Goal: Task Accomplishment & Management: Manage account settings

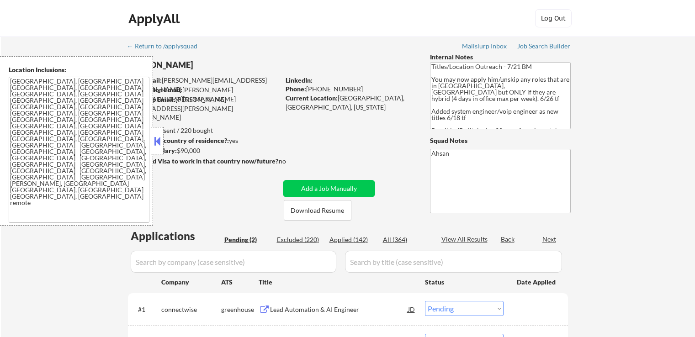
select select ""pending""
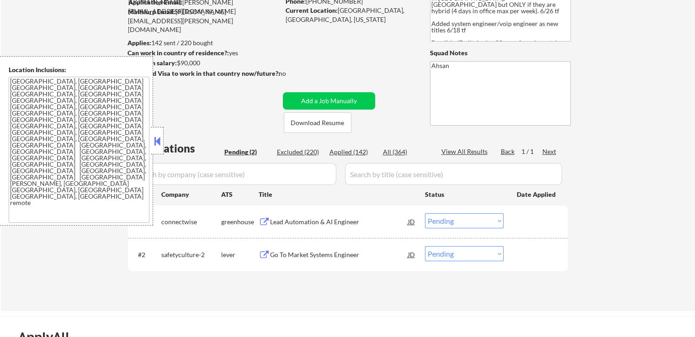
scroll to position [91, 0]
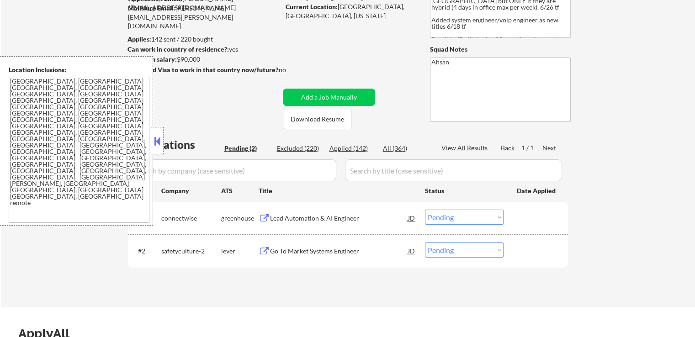
click at [271, 220] on div "Lead Automation & AI Engineer" at bounding box center [339, 218] width 138 height 9
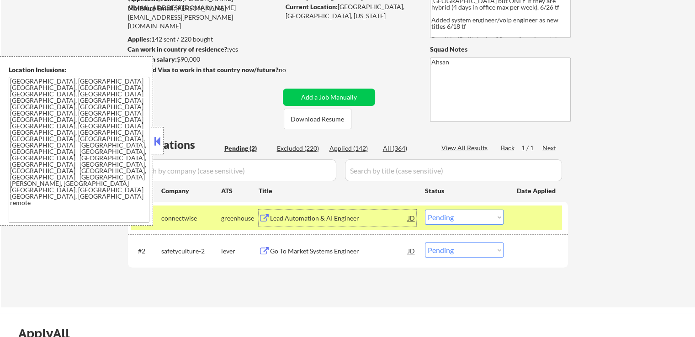
click at [303, 248] on div "Go To Market Systems Engineer" at bounding box center [339, 251] width 138 height 9
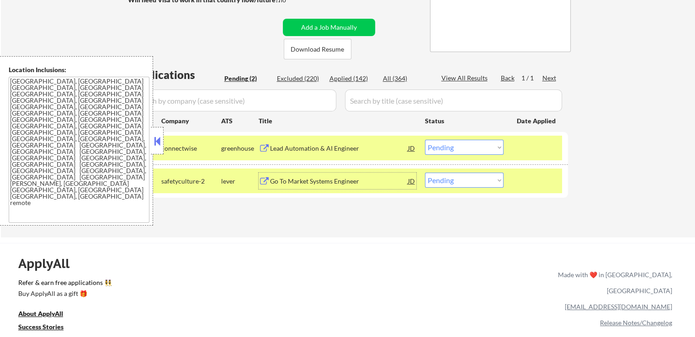
scroll to position [228, 0]
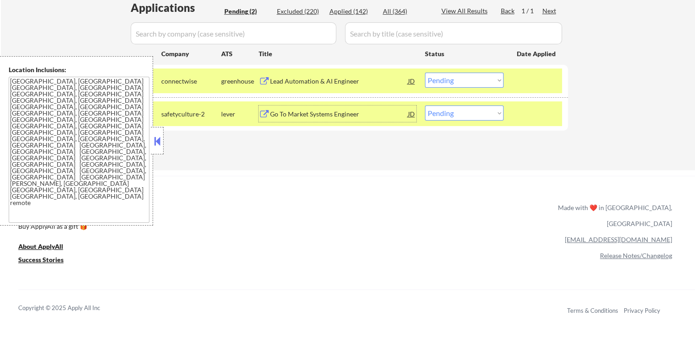
click at [446, 114] on select "Choose an option... Pending Applied Excluded (Questions) Excluded (Expired) Exc…" at bounding box center [464, 113] width 79 height 15
select select ""applied""
click at [425, 106] on select "Choose an option... Pending Applied Excluded (Questions) Excluded (Expired) Exc…" at bounding box center [464, 113] width 79 height 15
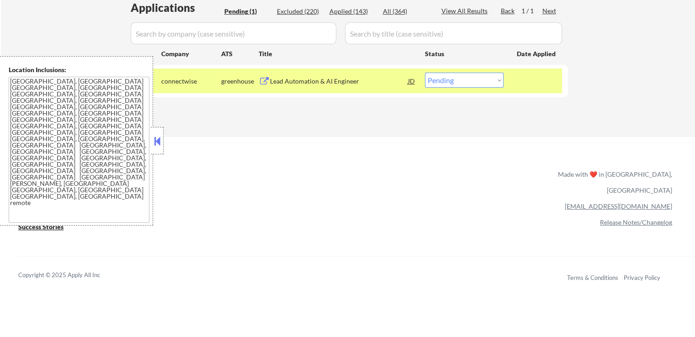
click at [327, 79] on div "Lead Automation & AI Engineer" at bounding box center [339, 81] width 138 height 9
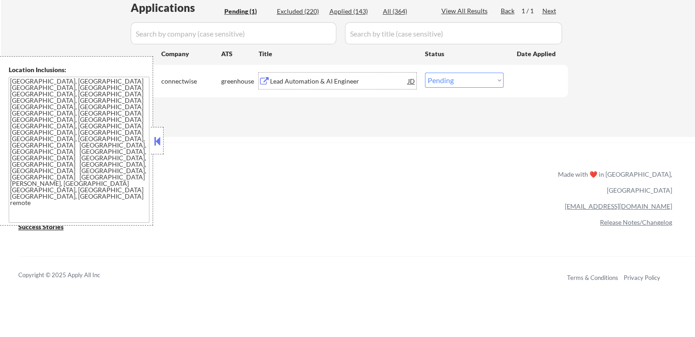
click at [450, 88] on div "#1 connectwise greenhouse Lead Automation & AI Engineer JD Choose an option... …" at bounding box center [346, 81] width 431 height 25
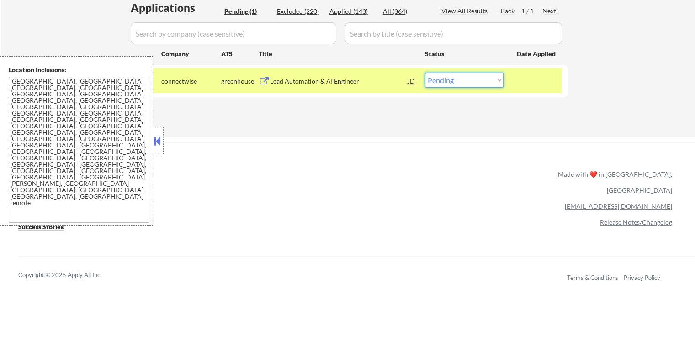
click at [456, 78] on select "Choose an option... Pending Applied Excluded (Questions) Excluded (Expired) Exc…" at bounding box center [464, 80] width 79 height 15
select select ""applied""
click at [425, 73] on select "Choose an option... Pending Applied Excluded (Questions) Excluded (Expired) Exc…" at bounding box center [464, 80] width 79 height 15
